Goal: Task Accomplishment & Management: Manage account settings

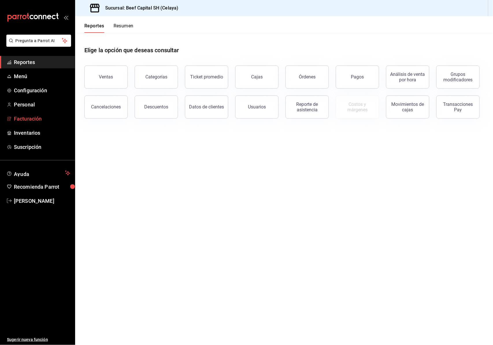
click at [47, 118] on span "Facturación" at bounding box center [42, 119] width 56 height 8
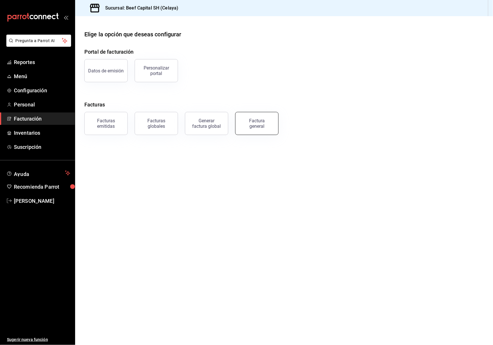
click at [264, 121] on div "Factura general" at bounding box center [256, 123] width 29 height 11
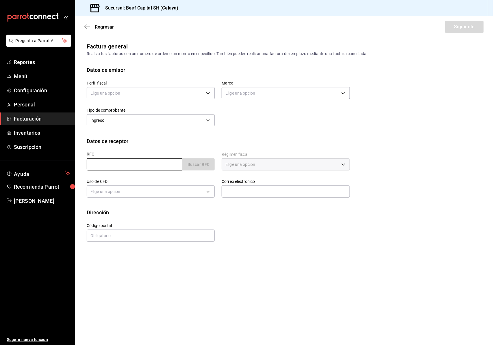
click at [129, 165] on input "text" at bounding box center [135, 165] width 96 height 12
click at [89, 28] on icon "button" at bounding box center [87, 26] width 6 height 5
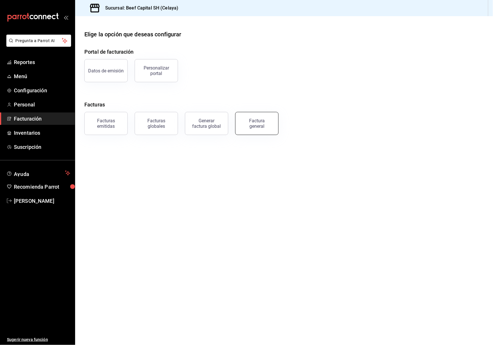
click at [247, 121] on div "Factura general" at bounding box center [256, 123] width 29 height 11
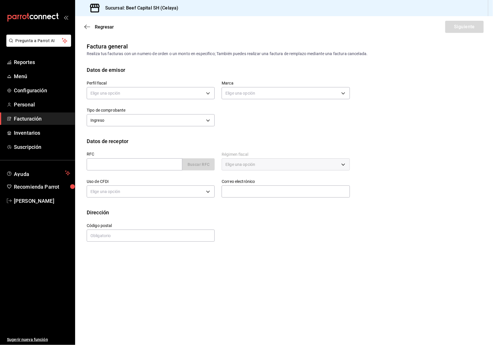
click at [35, 117] on span "Facturación" at bounding box center [42, 119] width 56 height 8
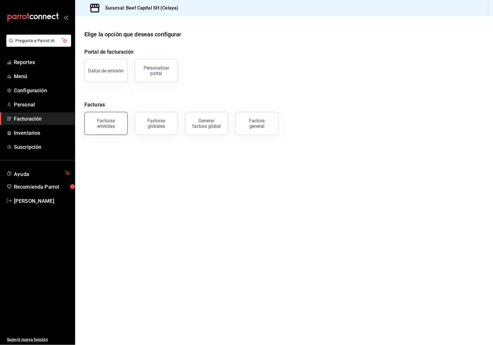
click at [116, 126] on div "Facturas emitidas" at bounding box center [106, 123] width 36 height 11
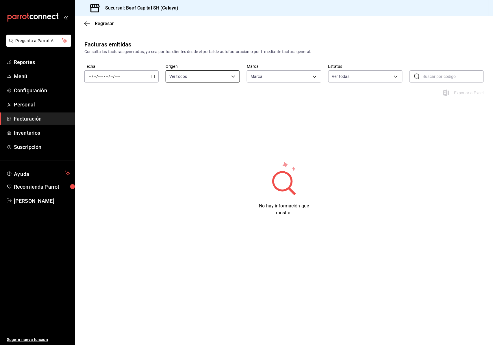
type input "e3bbe20f-edfc-40c7-bd32-db162cca2159"
click at [154, 75] on icon "button" at bounding box center [153, 77] width 4 height 4
click at [109, 119] on span "Semana actual" at bounding box center [111, 120] width 45 height 6
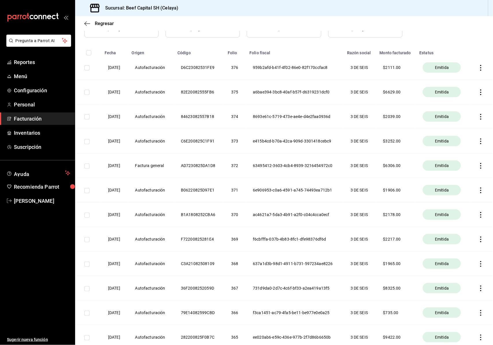
scroll to position [77, 0]
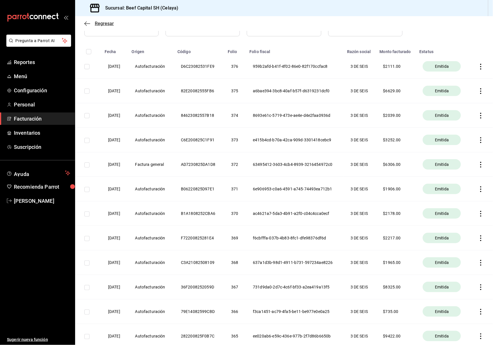
click at [90, 23] on icon "button" at bounding box center [87, 23] width 6 height 5
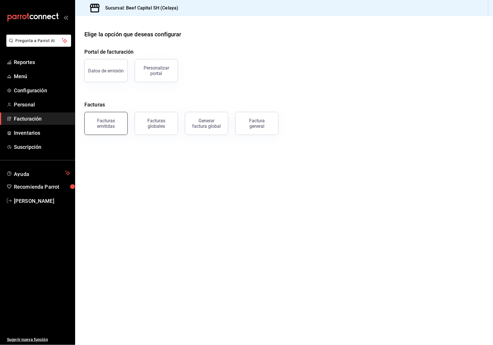
click at [110, 123] on div "Facturas emitidas" at bounding box center [106, 123] width 36 height 11
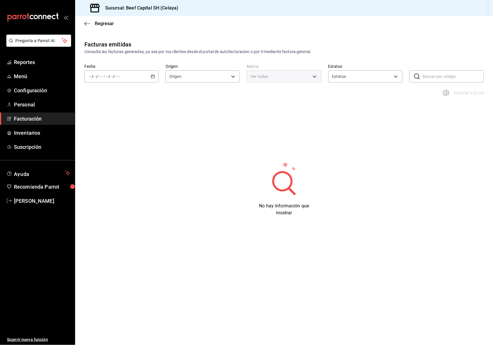
type input "ORDER_INVOICE,GENERAL_INVOICE"
type input "ACTIVE,PENDING_CANCELLATION,CANCELLED,PRE_CANCELLED"
type input "e3bbe20f-edfc-40c7-bd32-db162cca2159"
click at [155, 76] on div "/ / - / /" at bounding box center [121, 76] width 74 height 12
click at [107, 157] on span "Rango de fechas" at bounding box center [111, 159] width 45 height 6
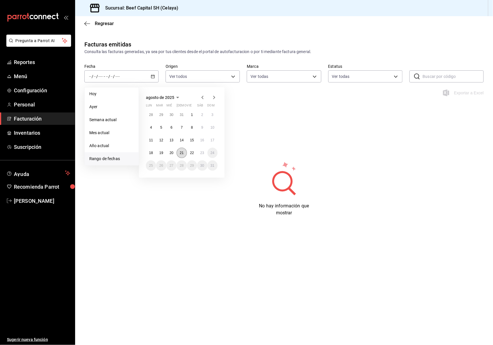
click at [181, 152] on abbr "21" at bounding box center [182, 153] width 4 height 4
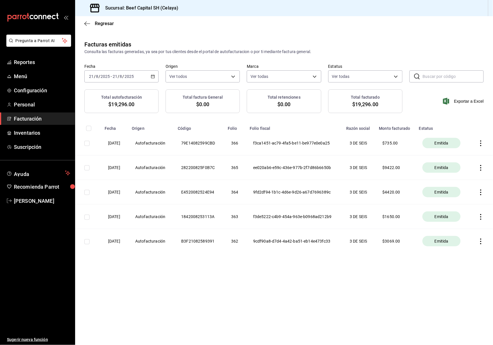
click at [152, 75] on \(Stroke\) "button" at bounding box center [152, 76] width 3 height 3
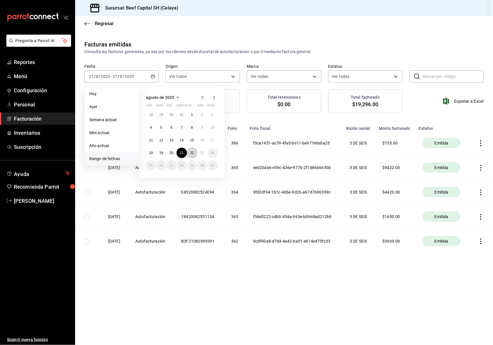
click at [192, 152] on abbr "22" at bounding box center [192, 153] width 4 height 4
click at [469, 318] on main "Regresar Facturas emitidas Consulta las facturas generadas, ya sea por tus clie…" at bounding box center [284, 180] width 418 height 329
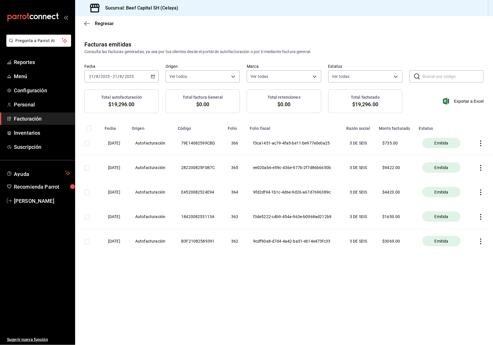
click at [155, 75] on div "[DATE] [DATE] - [DATE] [DATE]" at bounding box center [121, 76] width 74 height 12
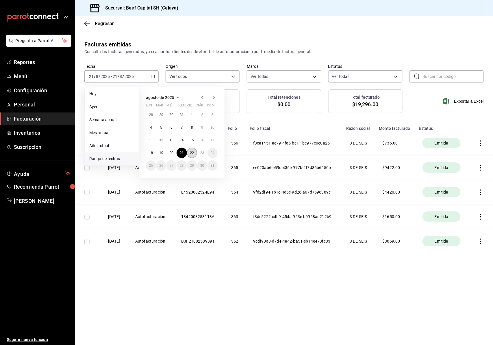
click at [191, 153] on abbr "22" at bounding box center [192, 153] width 4 height 4
click at [192, 152] on abbr "22" at bounding box center [192, 153] width 4 height 4
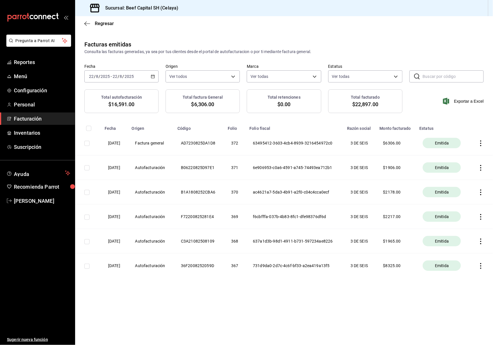
click at [87, 20] on div "Regresar" at bounding box center [284, 23] width 418 height 15
click at [88, 24] on icon "button" at bounding box center [87, 23] width 6 height 5
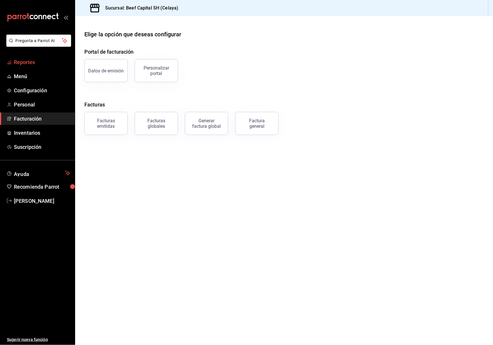
click at [35, 60] on span "Reportes" at bounding box center [42, 62] width 56 height 8
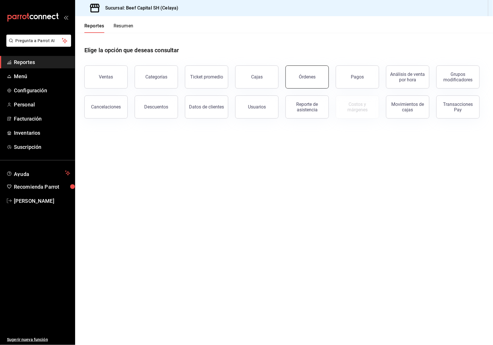
click at [299, 79] on button "Órdenes" at bounding box center [306, 77] width 43 height 23
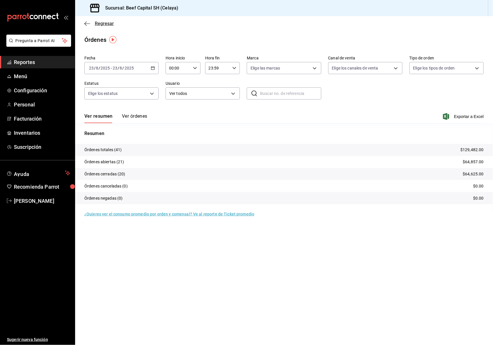
click at [88, 21] on icon "button" at bounding box center [87, 23] width 6 height 5
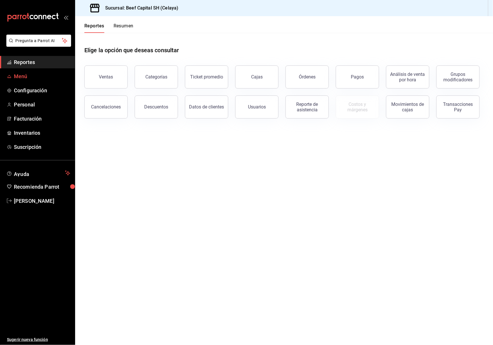
click at [35, 76] on span "Menú" at bounding box center [42, 76] width 56 height 8
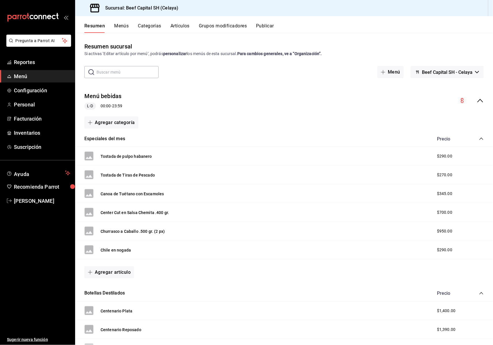
click at [428, 193] on div "Canoa de Tuétano con Escamoles $345.00" at bounding box center [284, 194] width 418 height 19
click at [422, 187] on div "Canoa de Tuétano con Escamoles $345.00" at bounding box center [284, 194] width 418 height 19
drag, startPoint x: 383, startPoint y: 74, endPoint x: 449, endPoint y: 72, distance: 66.4
click at [442, 73] on div "Menú Beef Capital SH - [PERSON_NAME]" at bounding box center [405, 72] width 155 height 12
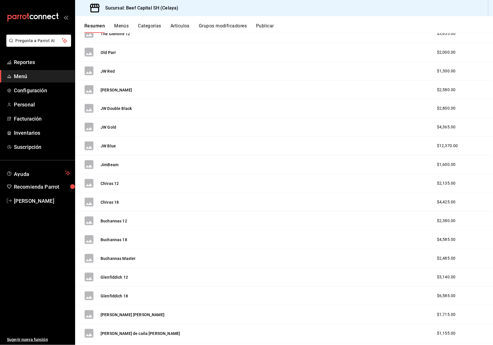
scroll to position [2146, 0]
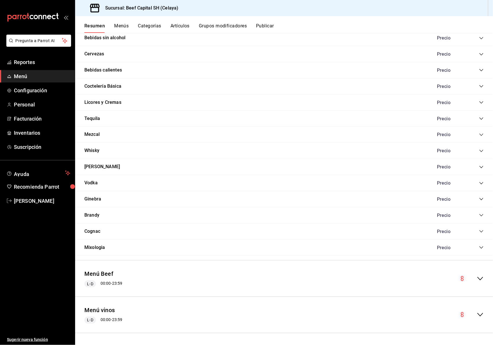
click at [474, 284] on div "Menú Beef [PERSON_NAME] 00:00 - 23:59" at bounding box center [284, 278] width 418 height 27
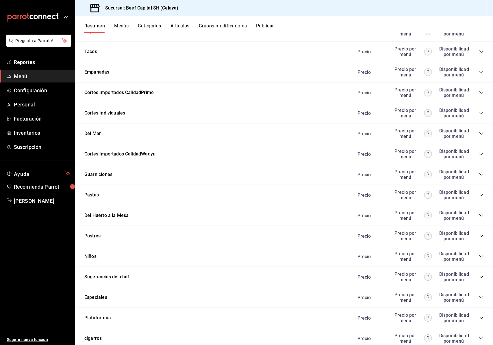
scroll to position [2916, 0]
click at [480, 246] on div "Postres Precio Precio por menú Disponibilidad por menú" at bounding box center [284, 236] width 418 height 21
click at [479, 238] on icon "collapse-category-row" at bounding box center [481, 235] width 5 height 5
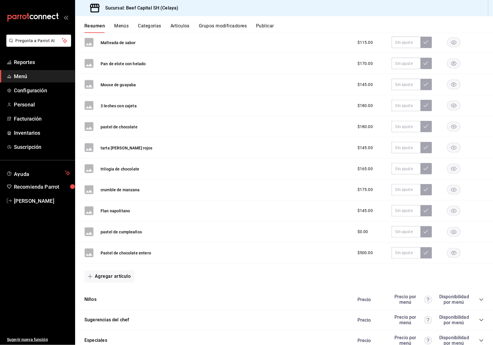
scroll to position [3186, 0]
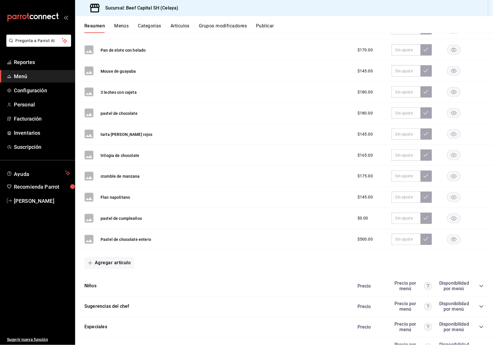
click at [150, 250] on div "Pastel de chocolate entero $500.00" at bounding box center [284, 239] width 418 height 21
click at [447, 245] on rect "button" at bounding box center [453, 240] width 13 height 10
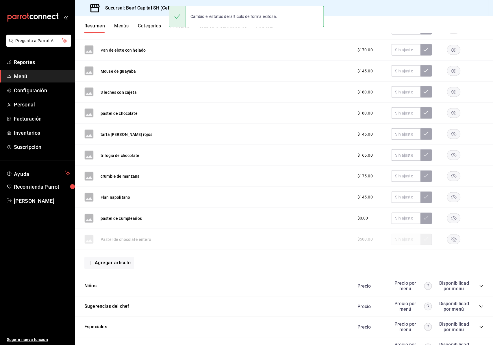
click at [447, 245] on rect "button" at bounding box center [453, 240] width 13 height 10
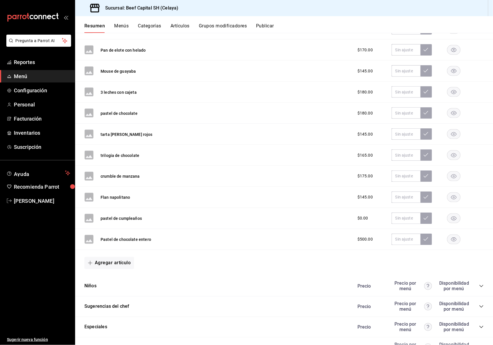
click at [351, 243] on div "$500.00" at bounding box center [369, 240] width 37 height 6
click at [357, 243] on span "$500.00" at bounding box center [364, 240] width 15 height 6
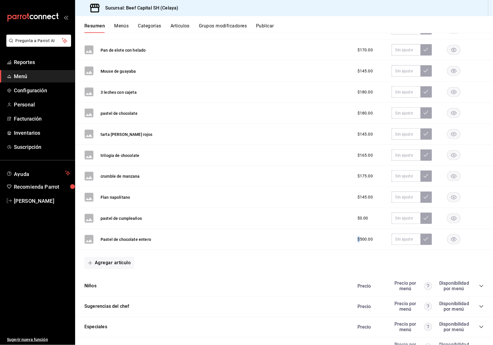
click at [145, 243] on button "Pastel de chocolate entero" at bounding box center [125, 240] width 51 height 6
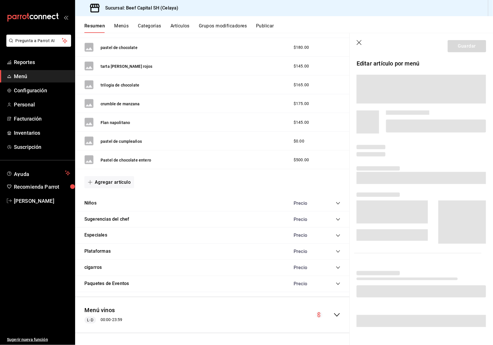
scroll to position [3080, 0]
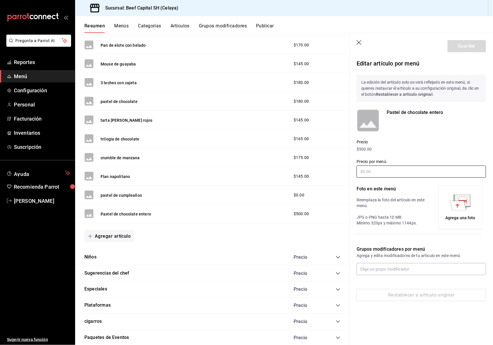
click at [372, 174] on input "text" at bounding box center [420, 172] width 129 height 12
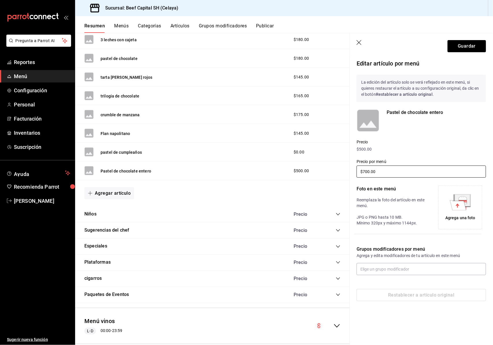
scroll to position [3150, 0]
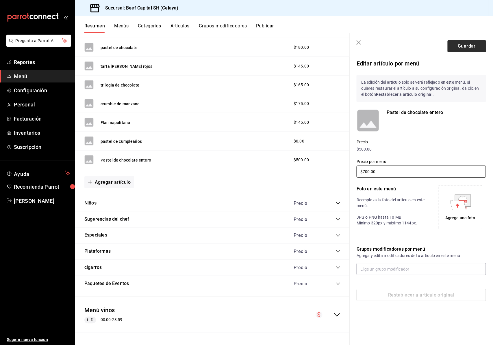
type input "$700.00"
click at [472, 45] on button "Guardar" at bounding box center [466, 46] width 38 height 12
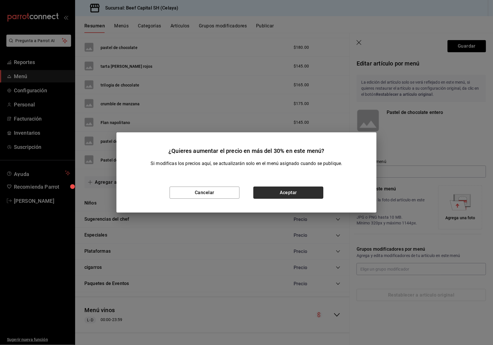
click at [281, 193] on button "Aceptar" at bounding box center [288, 193] width 70 height 12
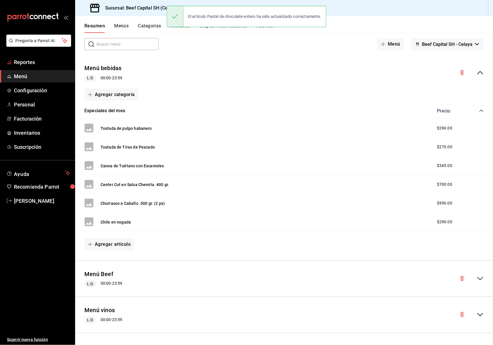
scroll to position [28, 0]
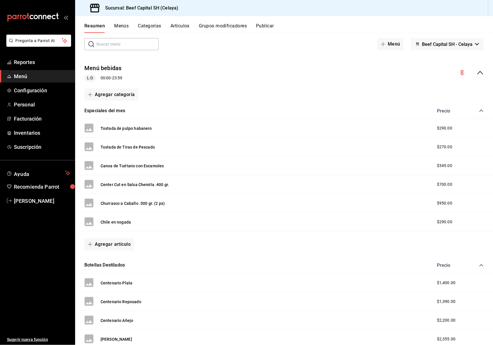
drag, startPoint x: 12, startPoint y: 161, endPoint x: 330, endPoint y: 96, distance: 324.4
click at [330, 96] on div "Agregar categoría" at bounding box center [283, 95] width 399 height 12
click at [42, 120] on span "Facturación" at bounding box center [42, 119] width 56 height 8
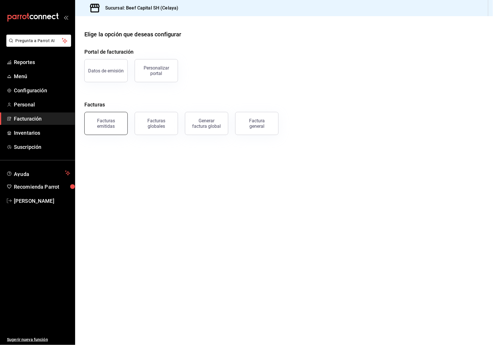
click at [117, 125] on div "Facturas emitidas" at bounding box center [106, 123] width 36 height 11
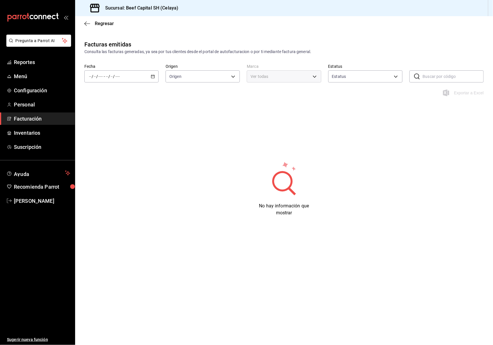
type input "ORDER_INVOICE,GENERAL_INVOICE"
type input "ACTIVE,PENDING_CANCELLATION,CANCELLED,PRE_CANCELLED"
type input "e3bbe20f-edfc-40c7-bd32-db162cca2159"
click at [154, 77] on icon "button" at bounding box center [153, 77] width 4 height 4
click at [116, 120] on span "Semana actual" at bounding box center [111, 120] width 45 height 6
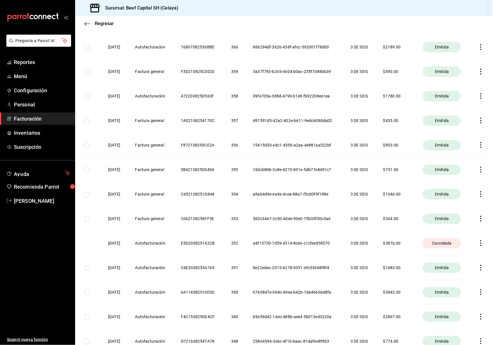
scroll to position [500, 0]
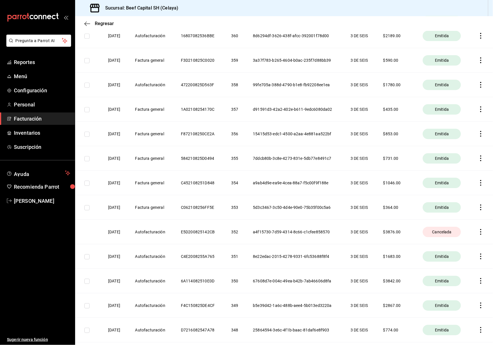
click at [36, 118] on span "Facturación" at bounding box center [42, 119] width 56 height 8
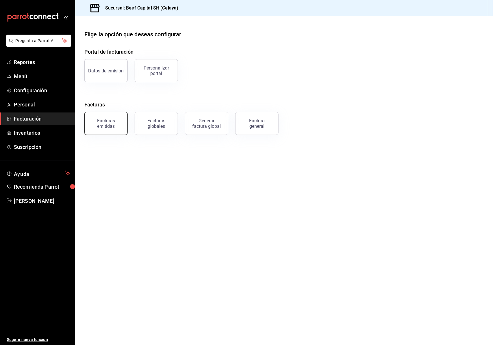
click at [110, 129] on button "Facturas emitidas" at bounding box center [105, 123] width 43 height 23
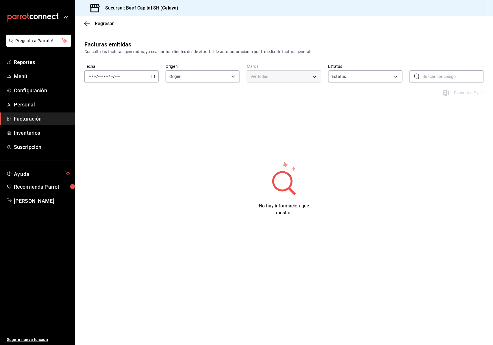
type input "ORDER_INVOICE,GENERAL_INVOICE"
type input "ACTIVE,PENDING_CANCELLATION,CANCELLED,PRE_CANCELLED"
type input "e3bbe20f-edfc-40c7-bd32-db162cca2159"
click at [153, 79] on div "/ / - / /" at bounding box center [121, 76] width 74 height 12
click at [116, 160] on span "Rango de fechas" at bounding box center [111, 159] width 45 height 6
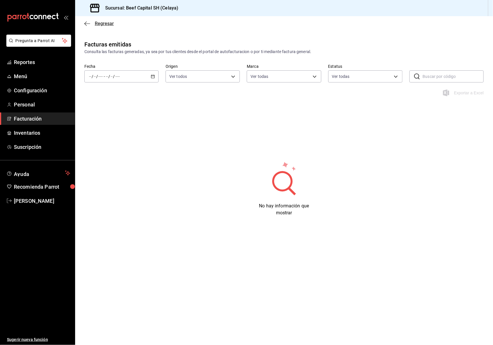
click at [87, 23] on icon "button" at bounding box center [87, 23] width 6 height 5
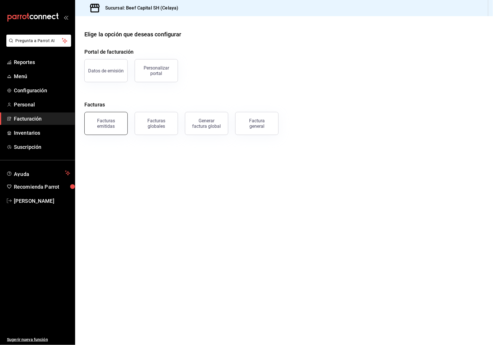
click at [114, 126] on div "Facturas emitidas" at bounding box center [106, 123] width 36 height 11
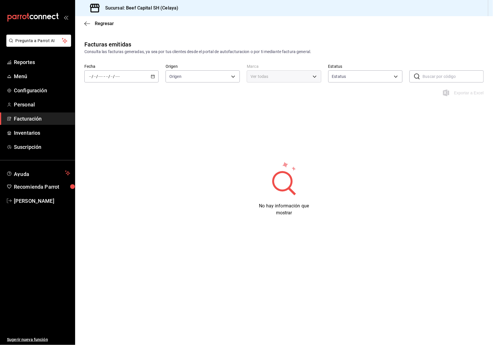
type input "ORDER_INVOICE,GENERAL_INVOICE"
type input "ACTIVE,PENDING_CANCELLATION,CANCELLED,PRE_CANCELLED"
type input "e3bbe20f-edfc-40c7-bd32-db162cca2159"
click at [156, 77] on div "/ / - / /" at bounding box center [121, 76] width 74 height 12
click at [113, 116] on li "Semana actual" at bounding box center [112, 119] width 54 height 13
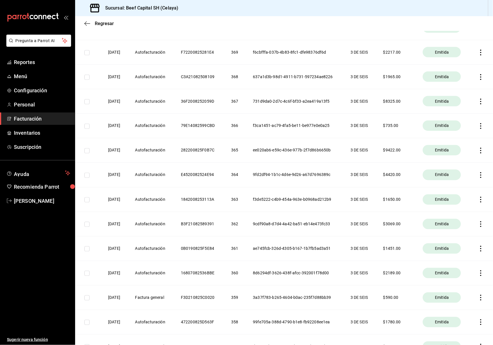
scroll to position [251, 0]
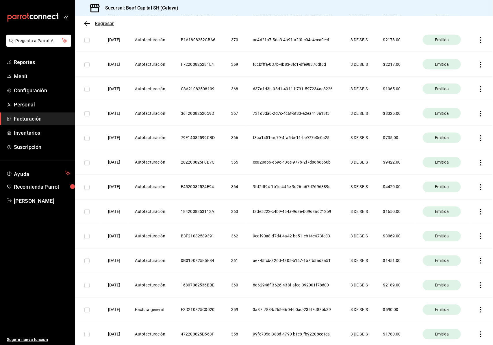
click at [87, 23] on icon "button" at bounding box center [87, 23] width 6 height 0
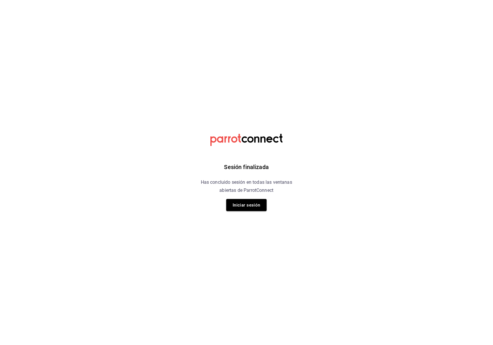
click at [170, 0] on html "Sesión finalizada Has concluido sesión en todas las ventanas abiertas de Parrot…" at bounding box center [246, 0] width 493 height 0
click at [250, 299] on div "Sesión finalizada Has concluido sesión en todas las ventanas abiertas de Parrot…" at bounding box center [247, 172] width 146 height 345
drag, startPoint x: 250, startPoint y: 299, endPoint x: 254, endPoint y: 301, distance: 4.7
click at [254, 301] on div "Sesión finalizada Has concluido sesión en todas las ventanas abiertas de Parrot…" at bounding box center [247, 172] width 146 height 345
drag, startPoint x: 210, startPoint y: 298, endPoint x: 214, endPoint y: 306, distance: 8.4
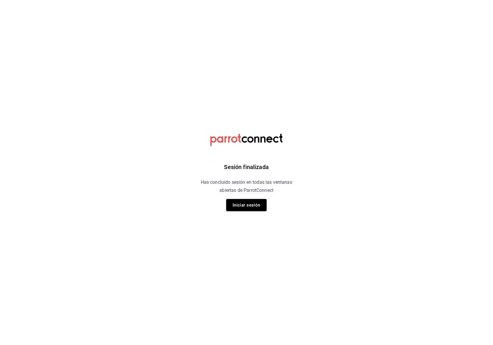
click at [213, 304] on div "Sesión finalizada Has concluido sesión en todas las ventanas abiertas de Parrot…" at bounding box center [247, 172] width 146 height 345
click at [214, 306] on div "Sesión finalizada Has concluido sesión en todas las ventanas abiertas de Parrot…" at bounding box center [247, 172] width 146 height 345
click at [217, 310] on div "Sesión finalizada Has concluido sesión en todas las ventanas abiertas de Parrot…" at bounding box center [247, 172] width 146 height 345
click at [209, 293] on div "Sesión finalizada Has concluido sesión en todas las ventanas abiertas de Parrot…" at bounding box center [247, 172] width 146 height 345
